Goal: Task Accomplishment & Management: Use online tool/utility

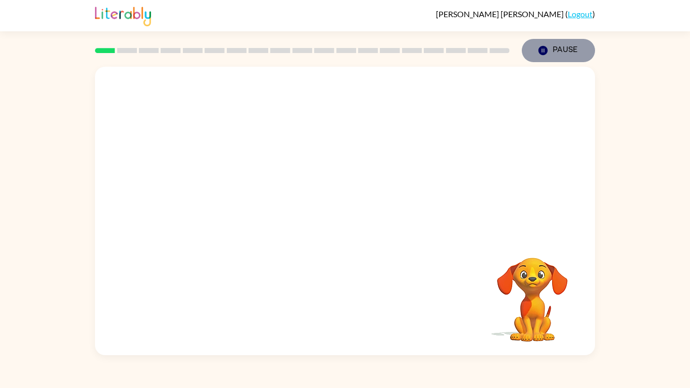
click at [546, 48] on icon "button" at bounding box center [543, 50] width 9 height 9
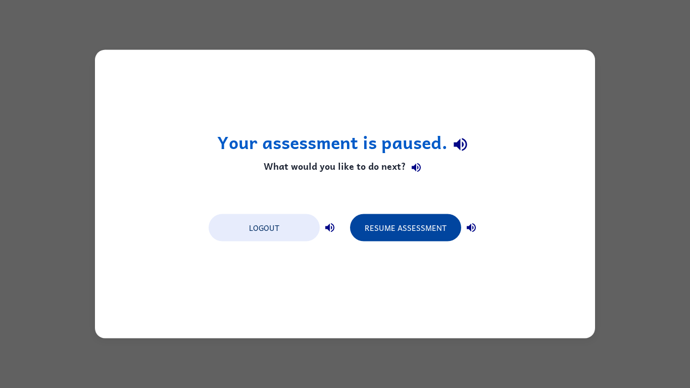
click at [392, 231] on button "Resume Assessment" at bounding box center [405, 227] width 111 height 27
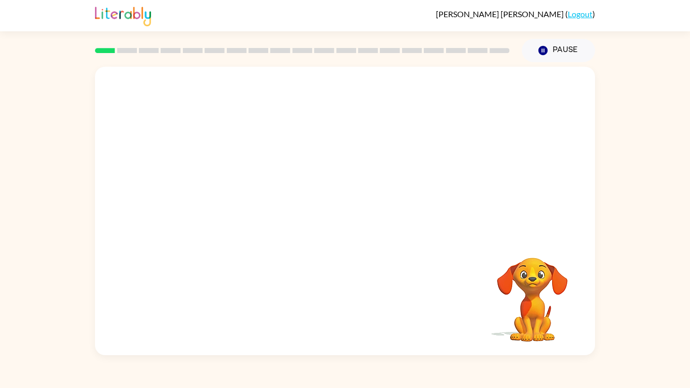
click at [267, 155] on video "Your browser must support playing .mp4 files to use Literably. Please try using…" at bounding box center [345, 152] width 500 height 170
click at [345, 215] on div at bounding box center [345, 216] width 65 height 37
click at [346, 213] on icon "button" at bounding box center [345, 216] width 12 height 12
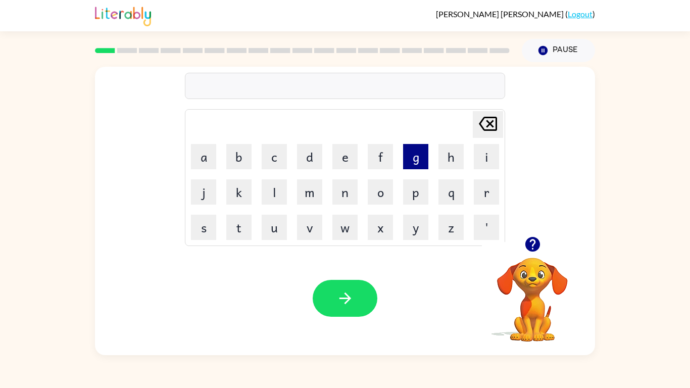
click at [417, 158] on button "g" at bounding box center [415, 156] width 25 height 25
click at [209, 160] on button "a" at bounding box center [203, 156] width 25 height 25
click at [207, 228] on button "s" at bounding box center [203, 227] width 25 height 25
click at [532, 49] on button "Pause Pause" at bounding box center [558, 50] width 73 height 23
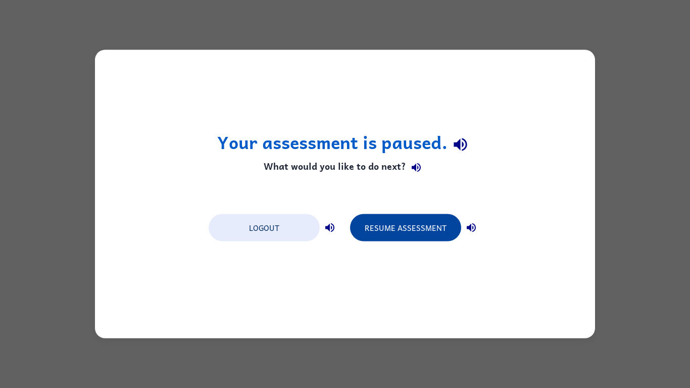
click at [368, 227] on button "Resume Assessment" at bounding box center [405, 227] width 111 height 27
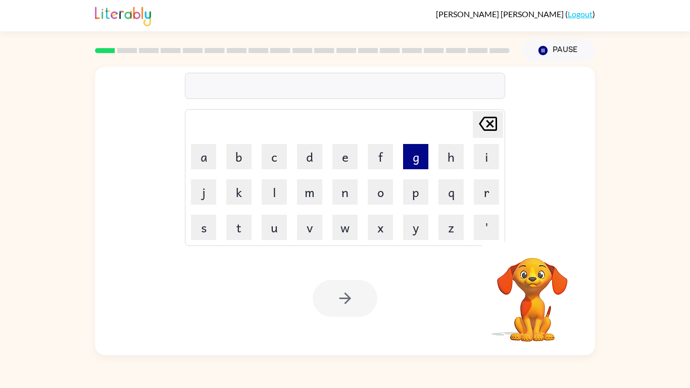
click at [413, 166] on button "g" at bounding box center [415, 156] width 25 height 25
click at [205, 159] on button "a" at bounding box center [203, 156] width 25 height 25
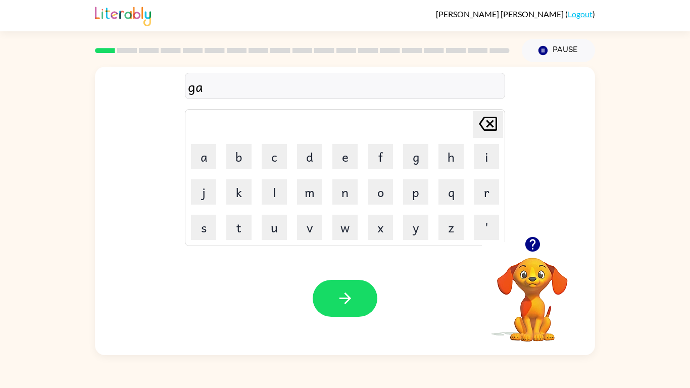
click at [549, 272] on video "Your browser must support playing .mp4 files to use Literably. Please try using…" at bounding box center [532, 292] width 101 height 101
click at [532, 251] on icon "button" at bounding box center [532, 244] width 15 height 15
click at [203, 229] on button "s" at bounding box center [203, 227] width 25 height 25
click at [227, 232] on button "t" at bounding box center [238, 227] width 25 height 25
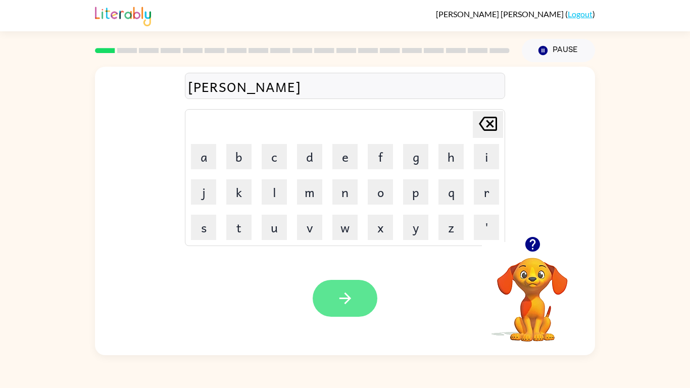
click at [333, 312] on button "button" at bounding box center [345, 298] width 65 height 37
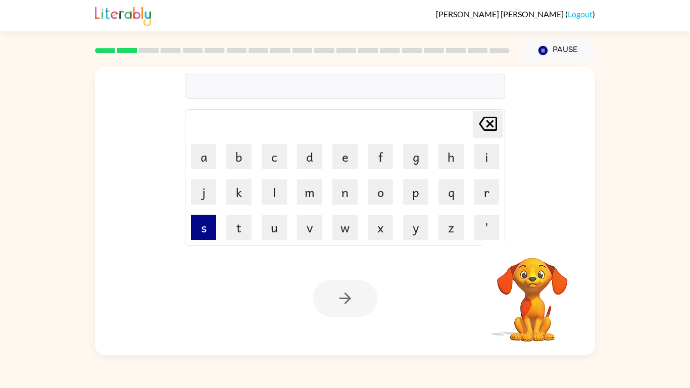
click at [202, 235] on button "s" at bounding box center [203, 227] width 25 height 25
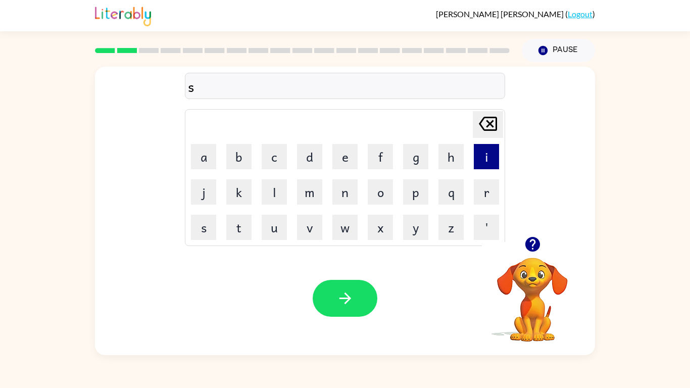
click at [495, 160] on button "i" at bounding box center [486, 156] width 25 height 25
click at [236, 234] on button "t" at bounding box center [238, 227] width 25 height 25
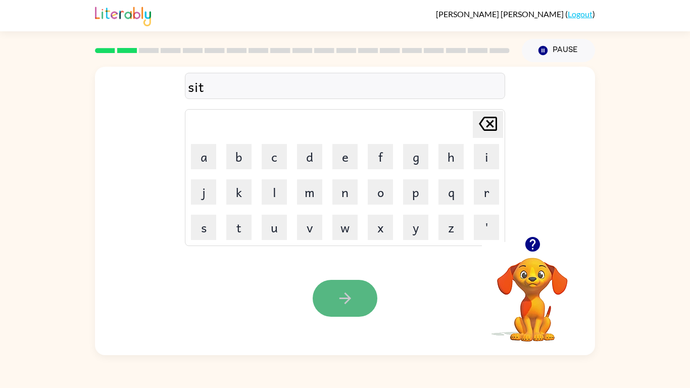
click at [351, 290] on icon "button" at bounding box center [346, 299] width 18 height 18
click at [513, 263] on video "Your browser must support playing .mp4 files to use Literably. Please try using…" at bounding box center [532, 292] width 101 height 101
click at [530, 240] on icon "button" at bounding box center [532, 244] width 15 height 15
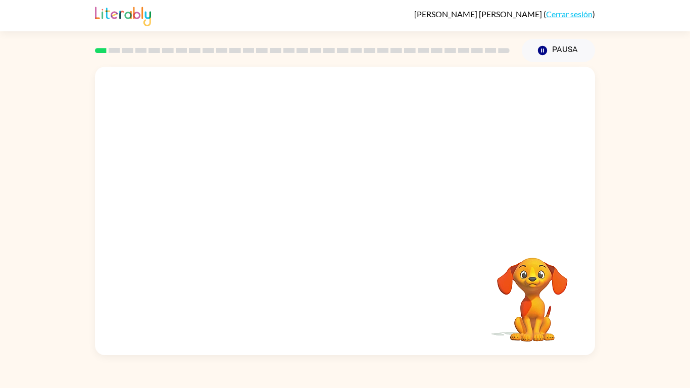
click at [295, 240] on div "Tu navegador debe admitir la reproducción de archivos .mp4 para usar Literably.…" at bounding box center [345, 211] width 500 height 289
